Goal: Navigation & Orientation: Find specific page/section

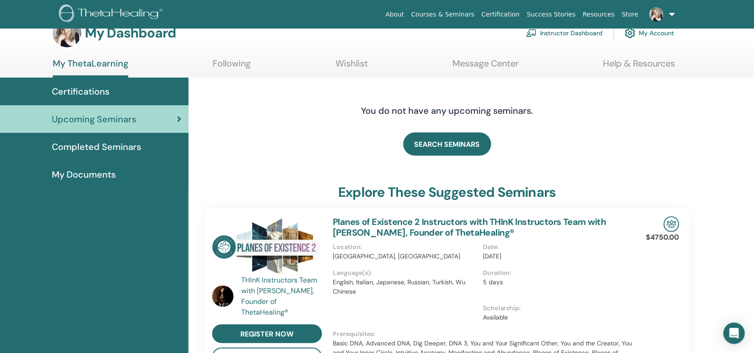
scroll to position [22, 0]
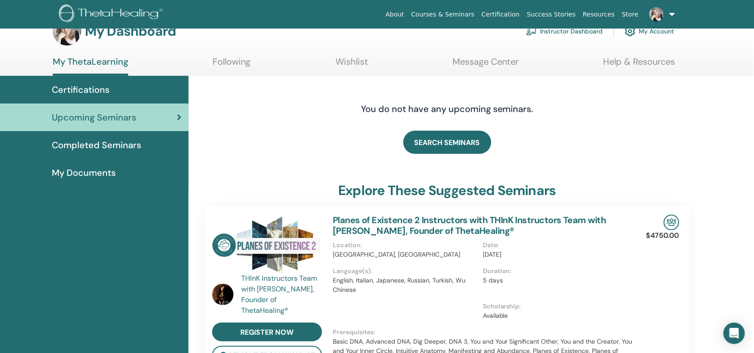
click at [560, 38] on link "Instructor Dashboard" at bounding box center [564, 31] width 77 height 20
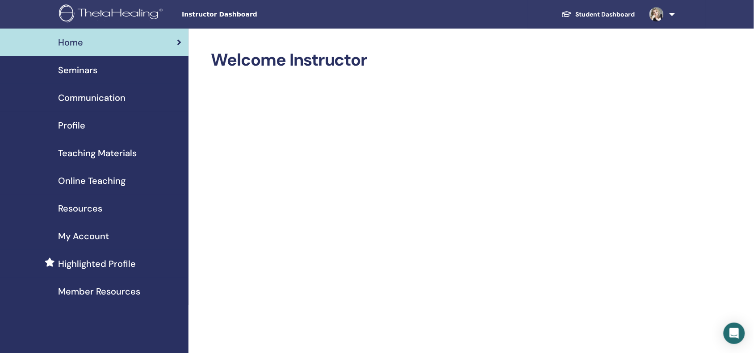
click at [74, 77] on span "Seminars" at bounding box center [77, 69] width 39 height 13
